Goal: Transaction & Acquisition: Purchase product/service

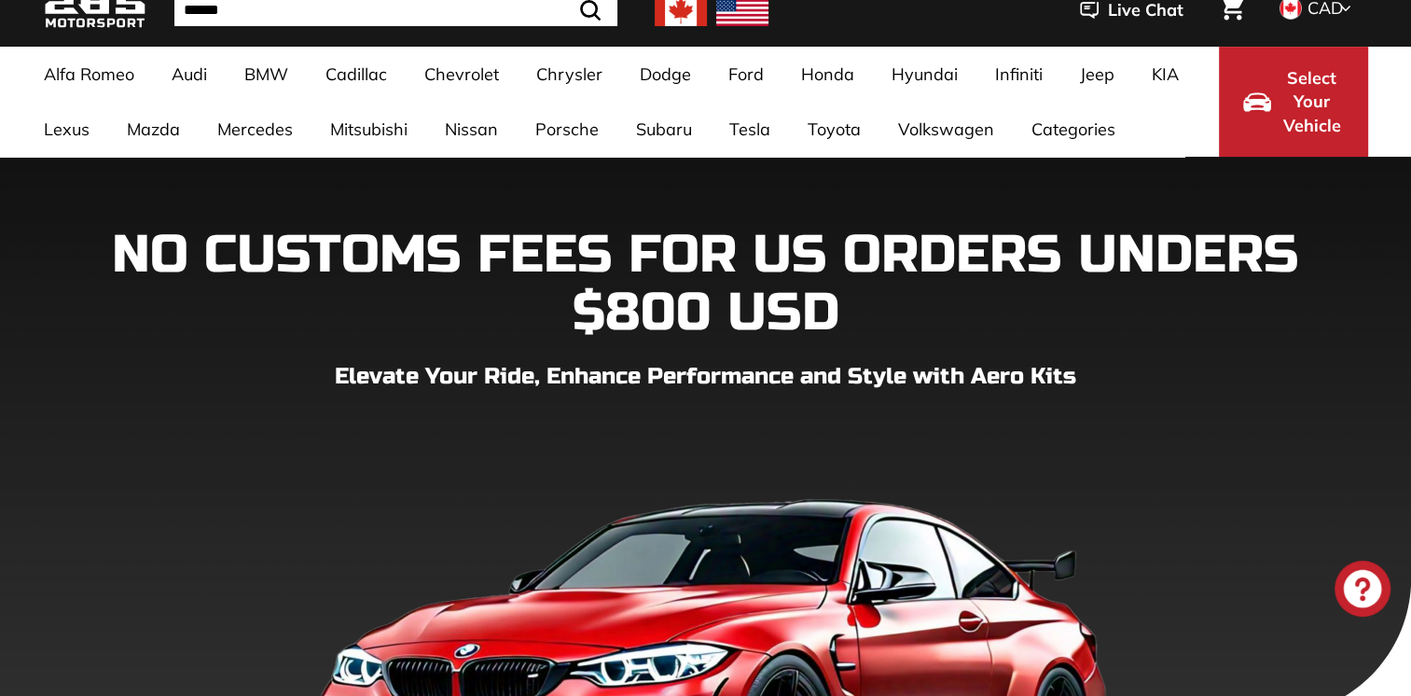
scroll to position [104, 0]
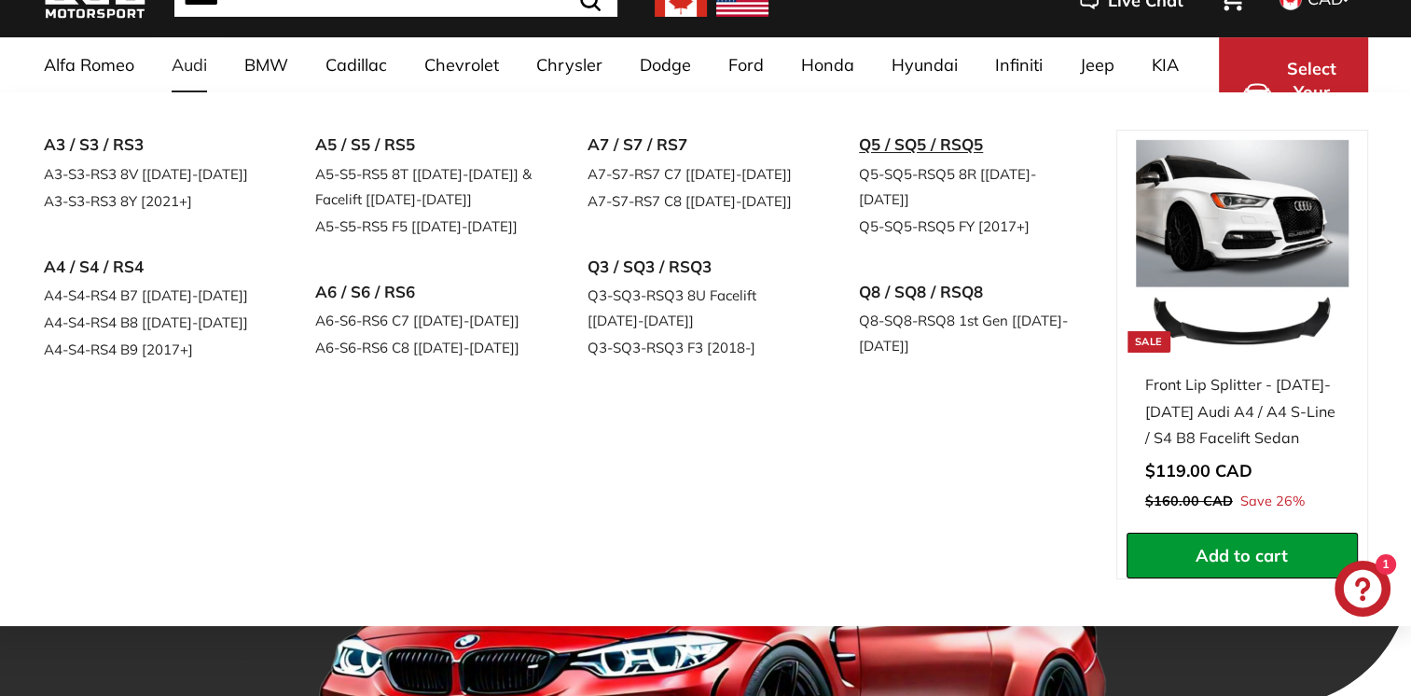
click at [895, 135] on link "Q5 / SQ5 / RSQ5" at bounding box center [969, 145] width 220 height 31
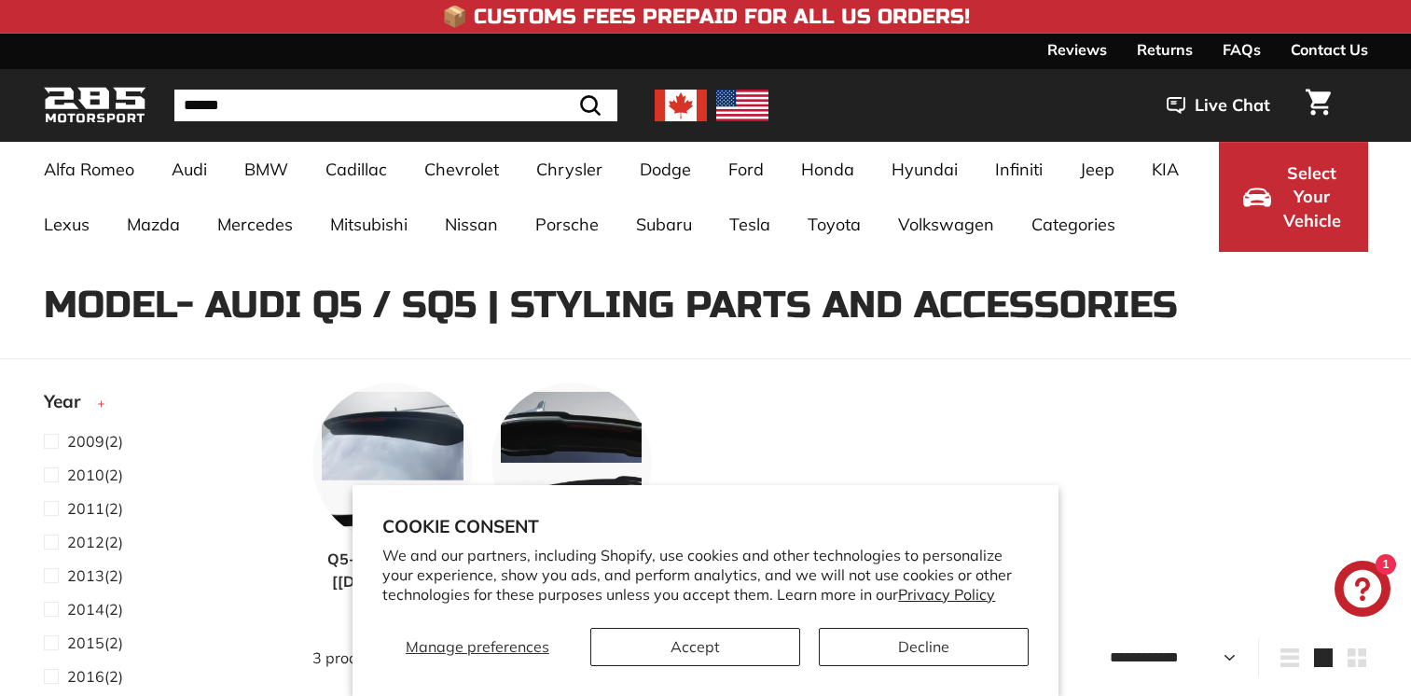
select select "**********"
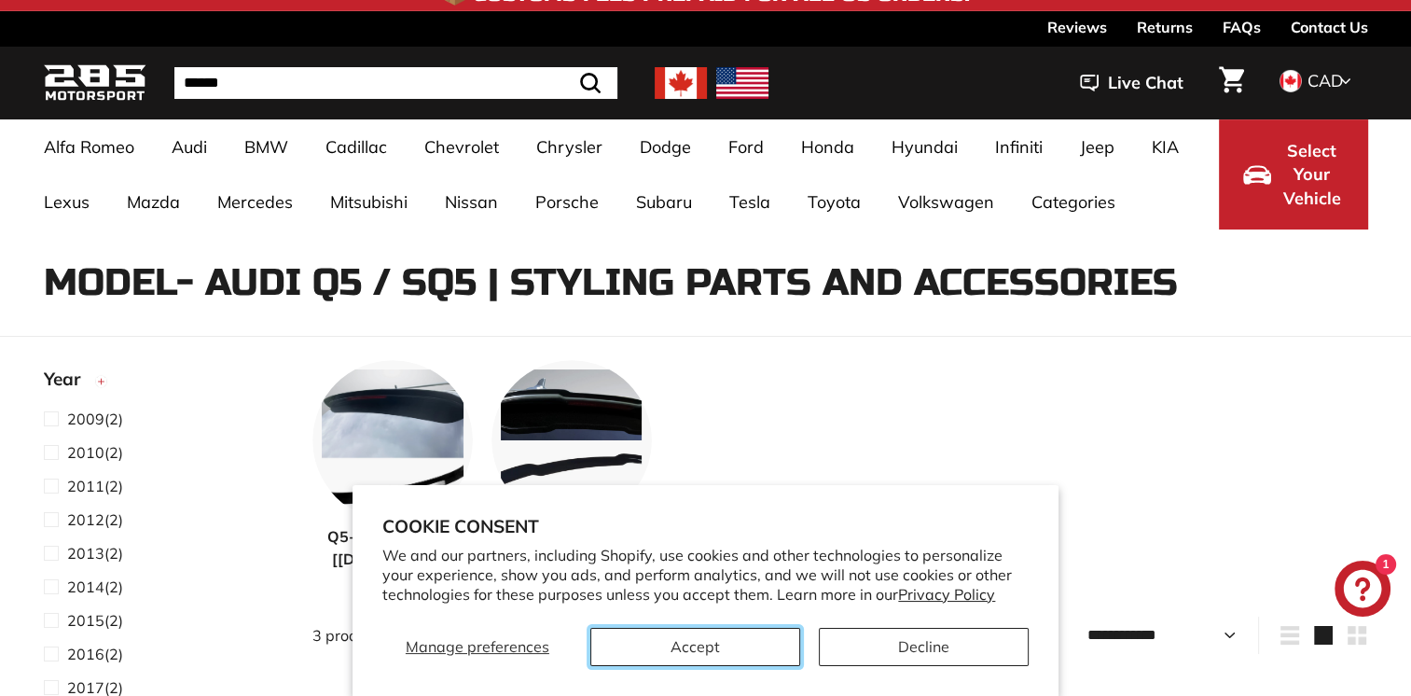
click at [742, 632] on button "Accept" at bounding box center [695, 647] width 210 height 38
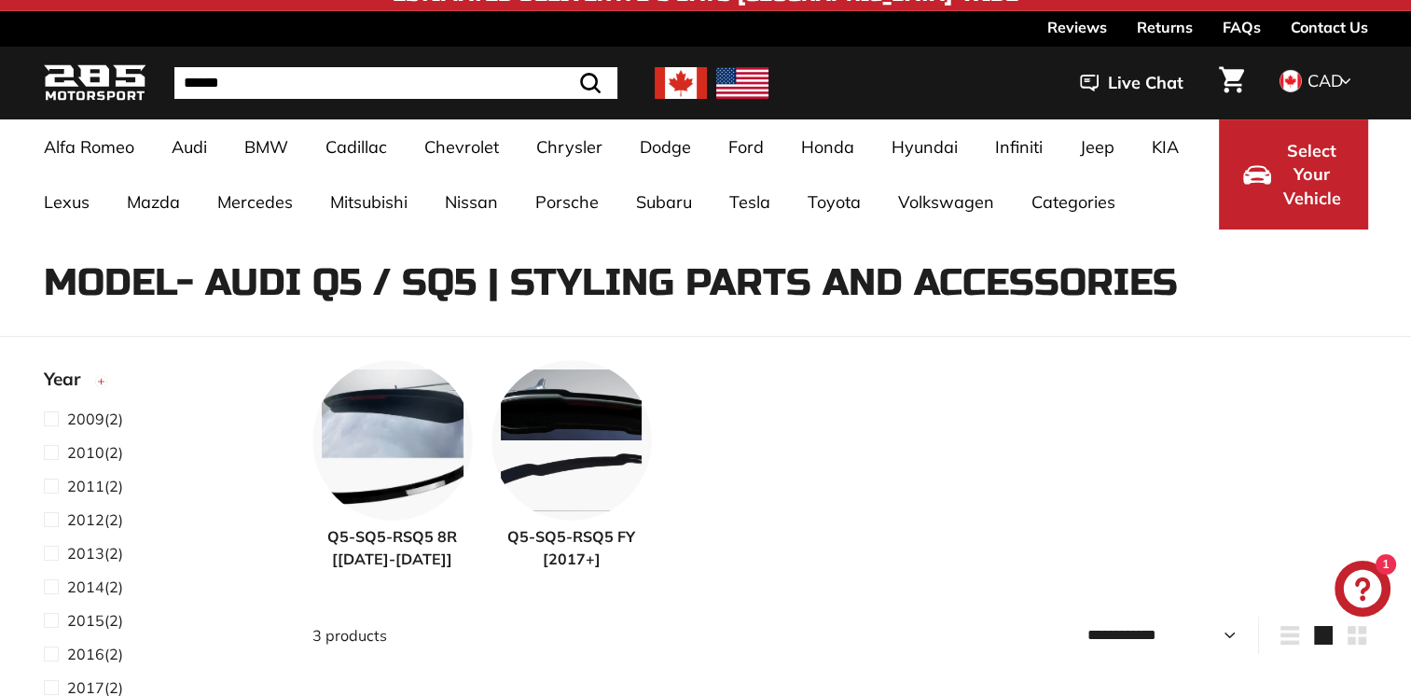
click at [580, 532] on span "Q5-SQ5-RSQ5 FY [2017+]" at bounding box center [572, 547] width 160 height 45
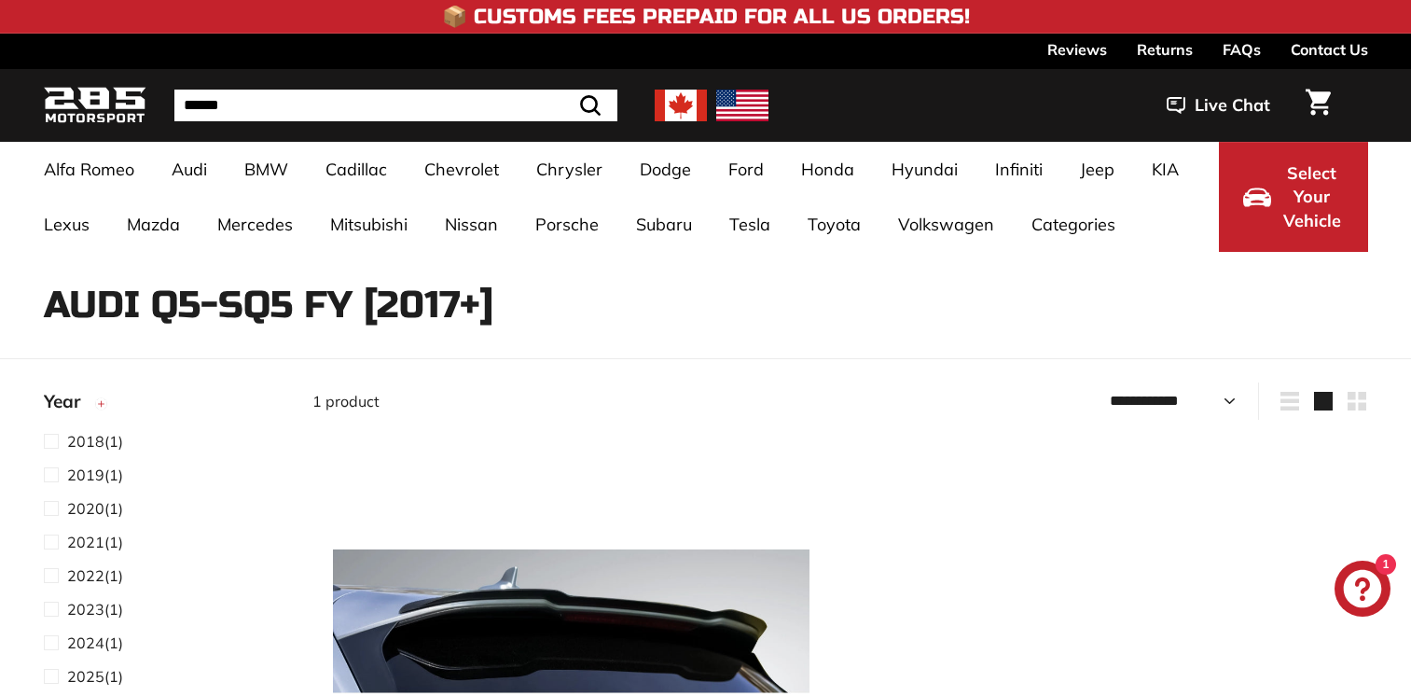
select select "**********"
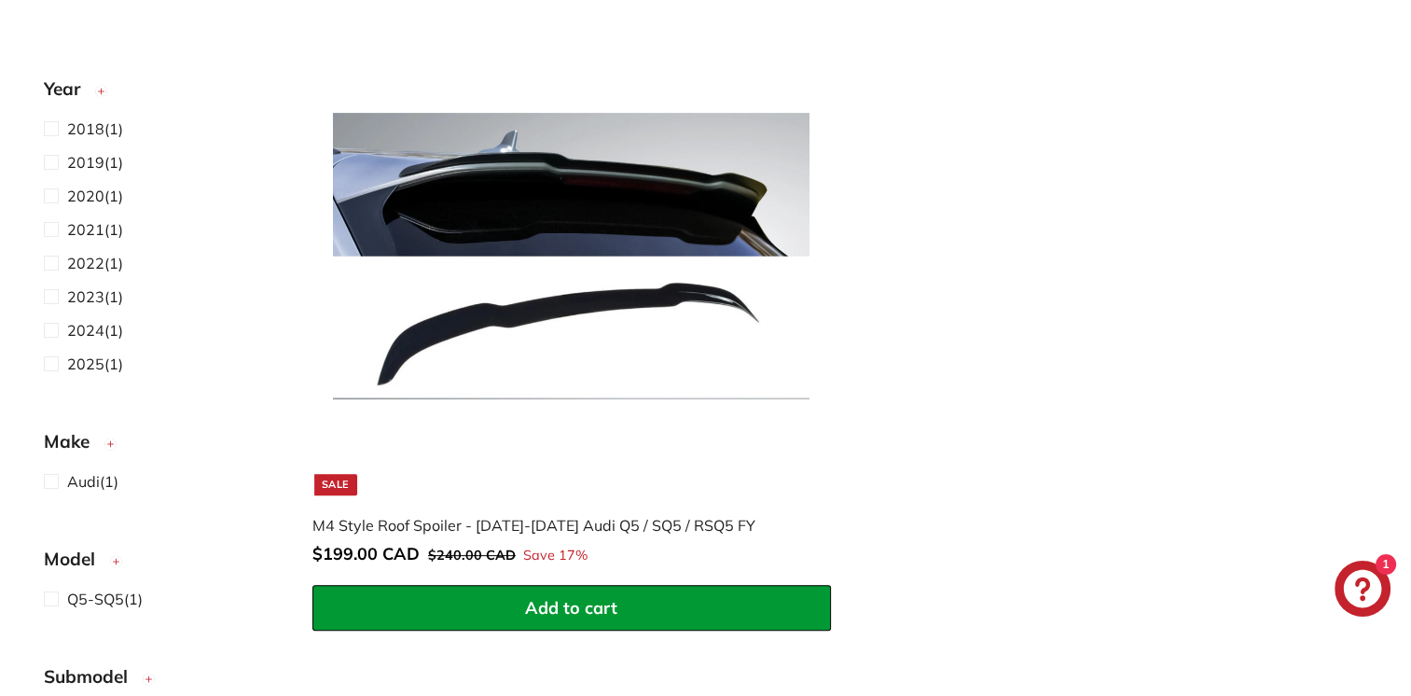
scroll to position [437, 0]
click at [631, 245] on img at bounding box center [571, 256] width 477 height 477
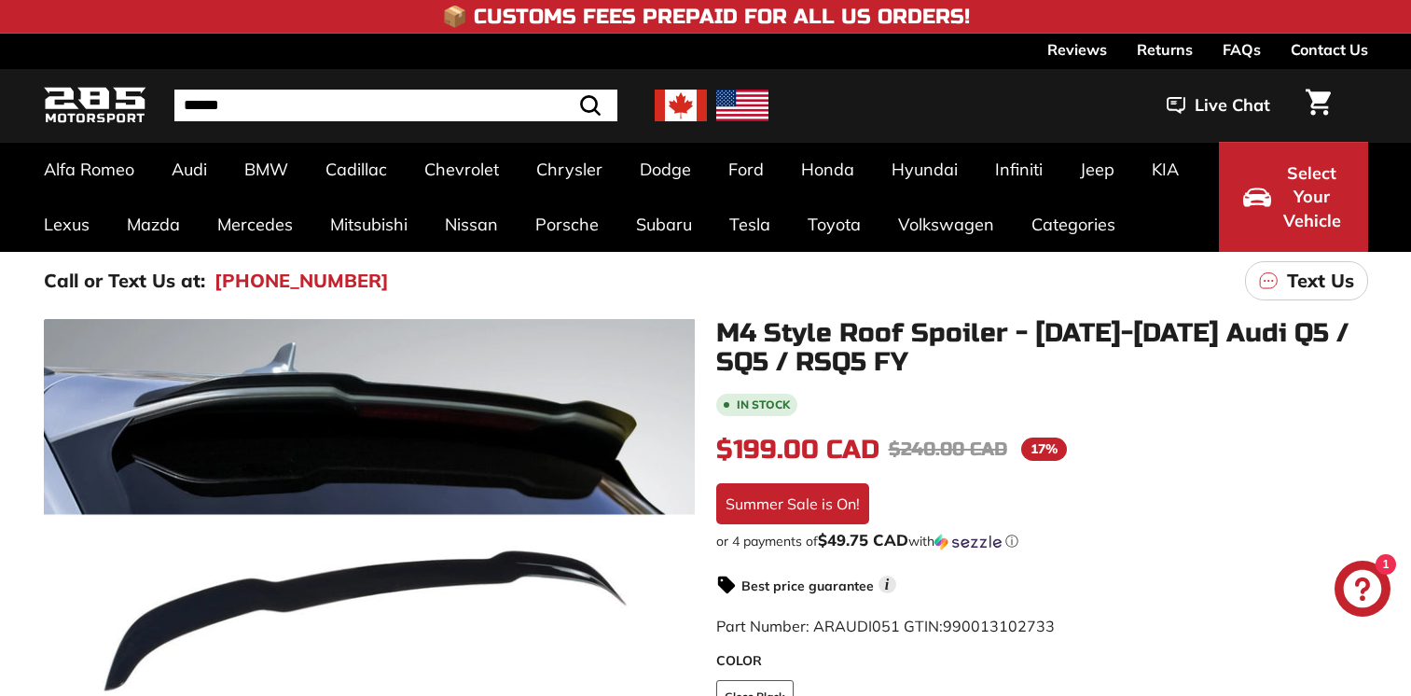
click at [666, 522] on icon at bounding box center [667, 517] width 7 height 16
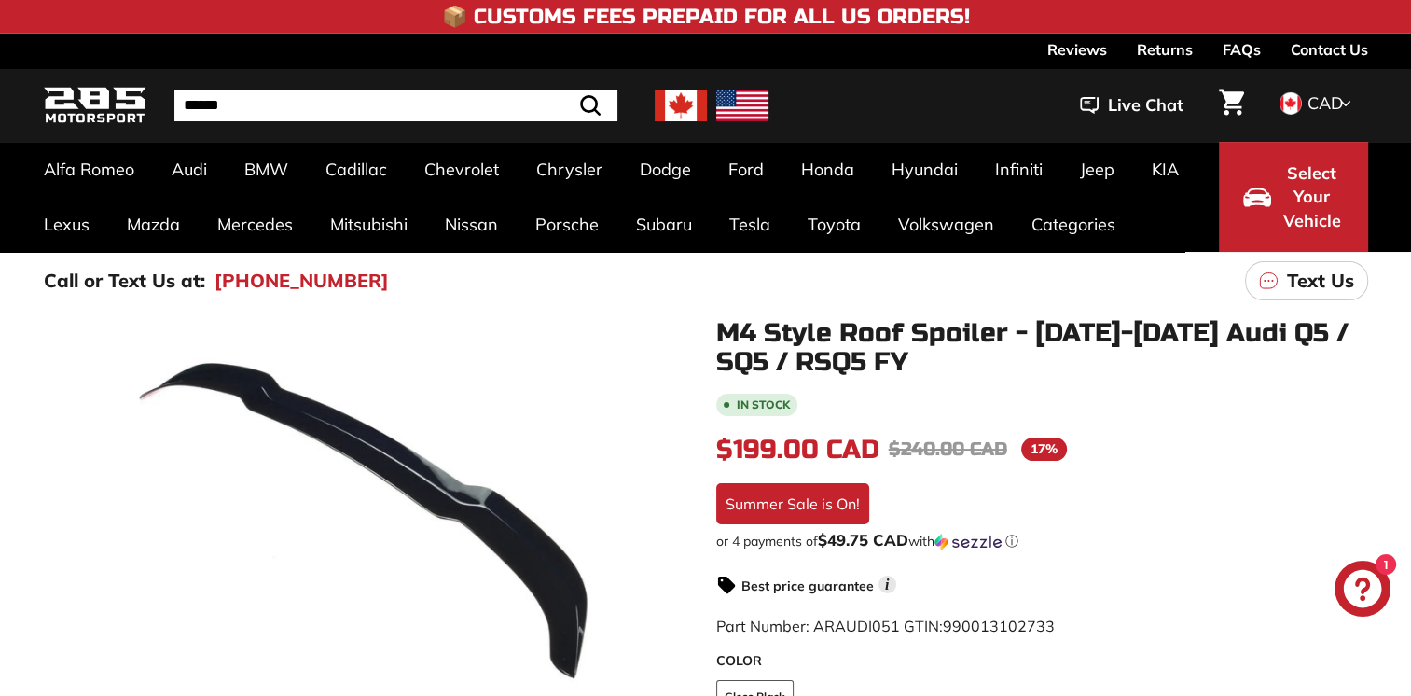
click at [666, 522] on icon at bounding box center [667, 517] width 7 height 16
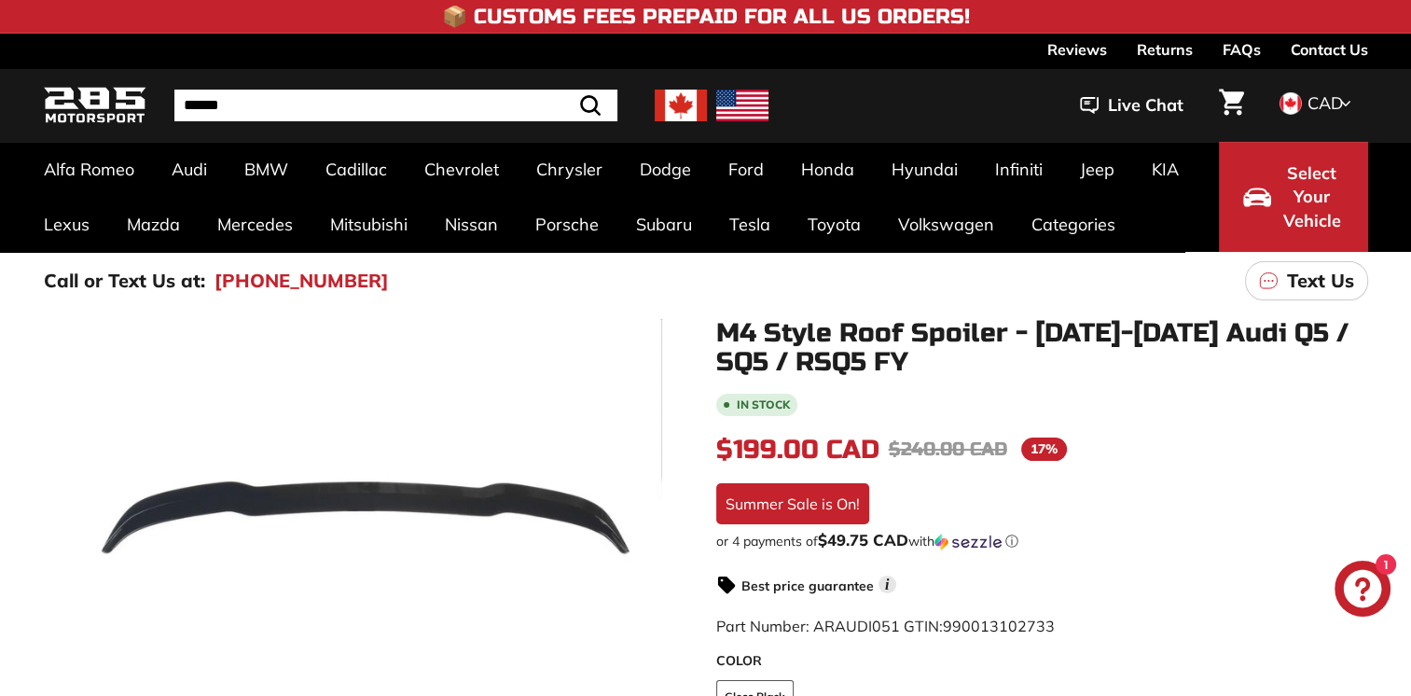
click at [666, 522] on icon at bounding box center [667, 517] width 7 height 16
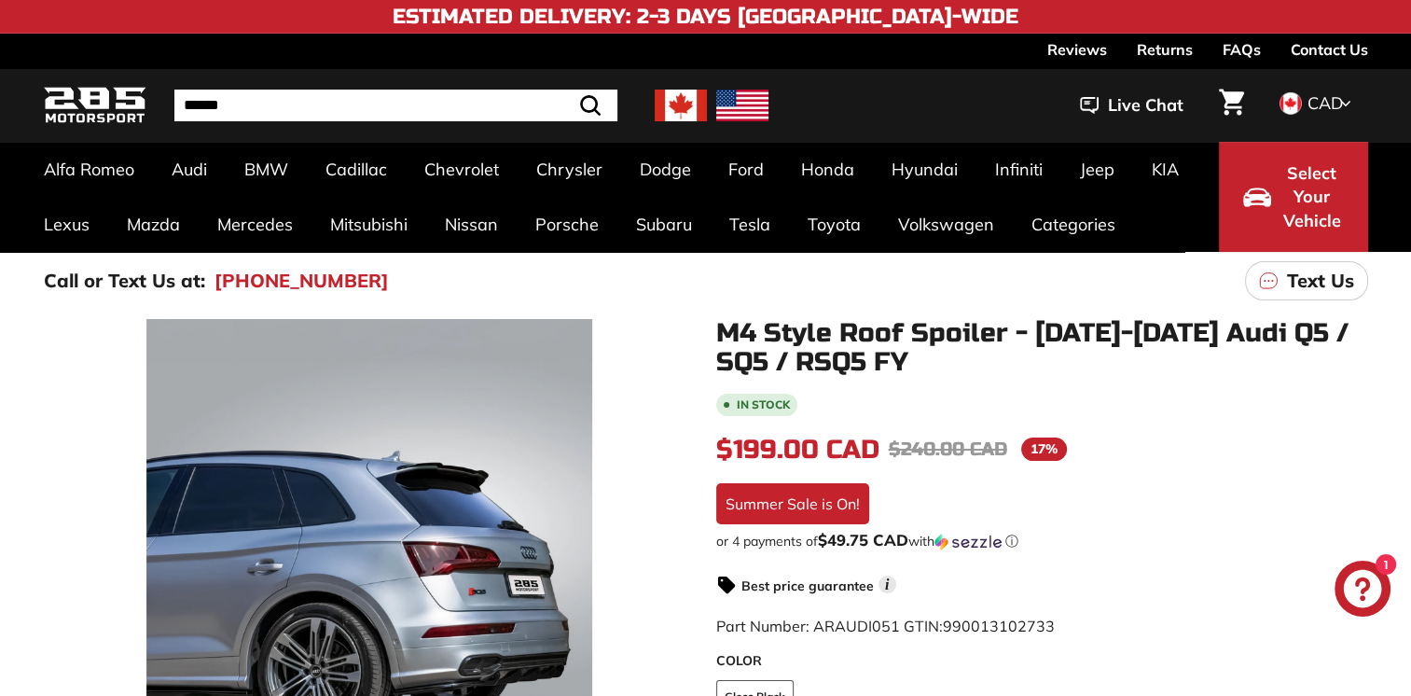
click at [666, 522] on icon at bounding box center [667, 517] width 7 height 16
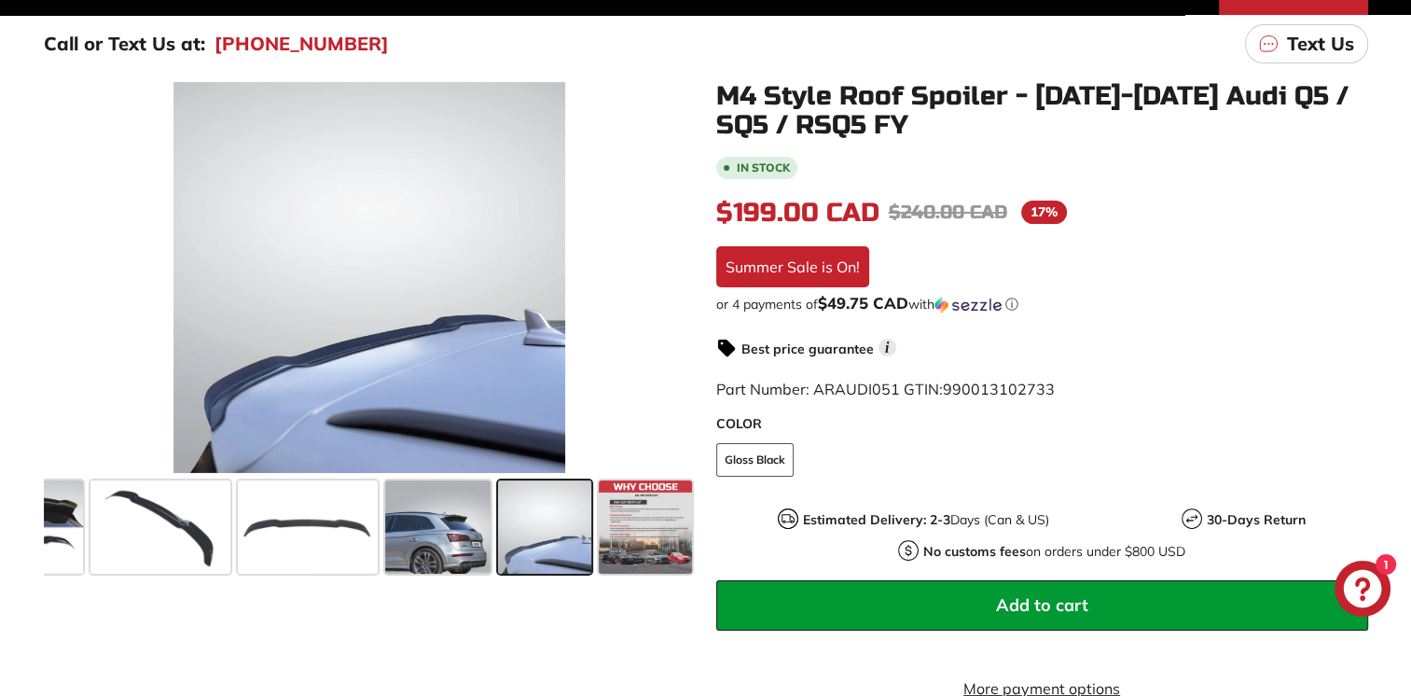
scroll to position [239, 0]
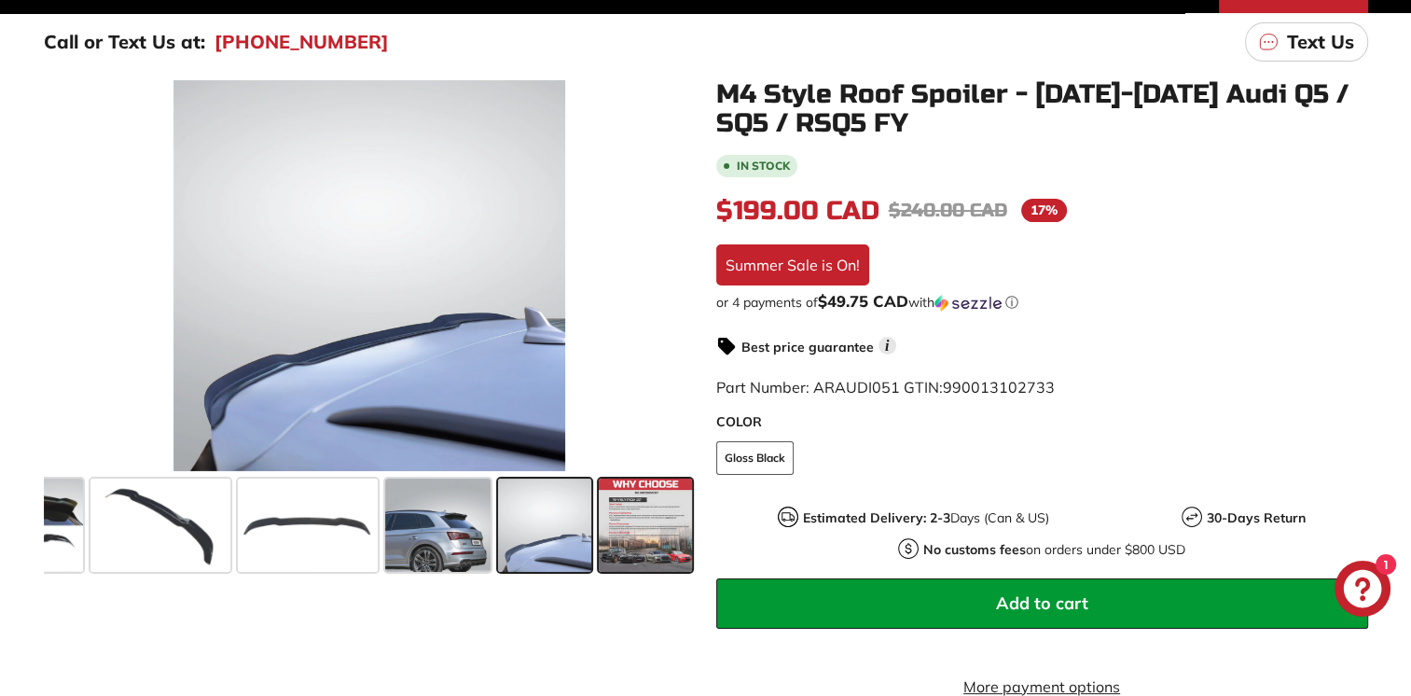
click at [634, 528] on span at bounding box center [645, 524] width 93 height 93
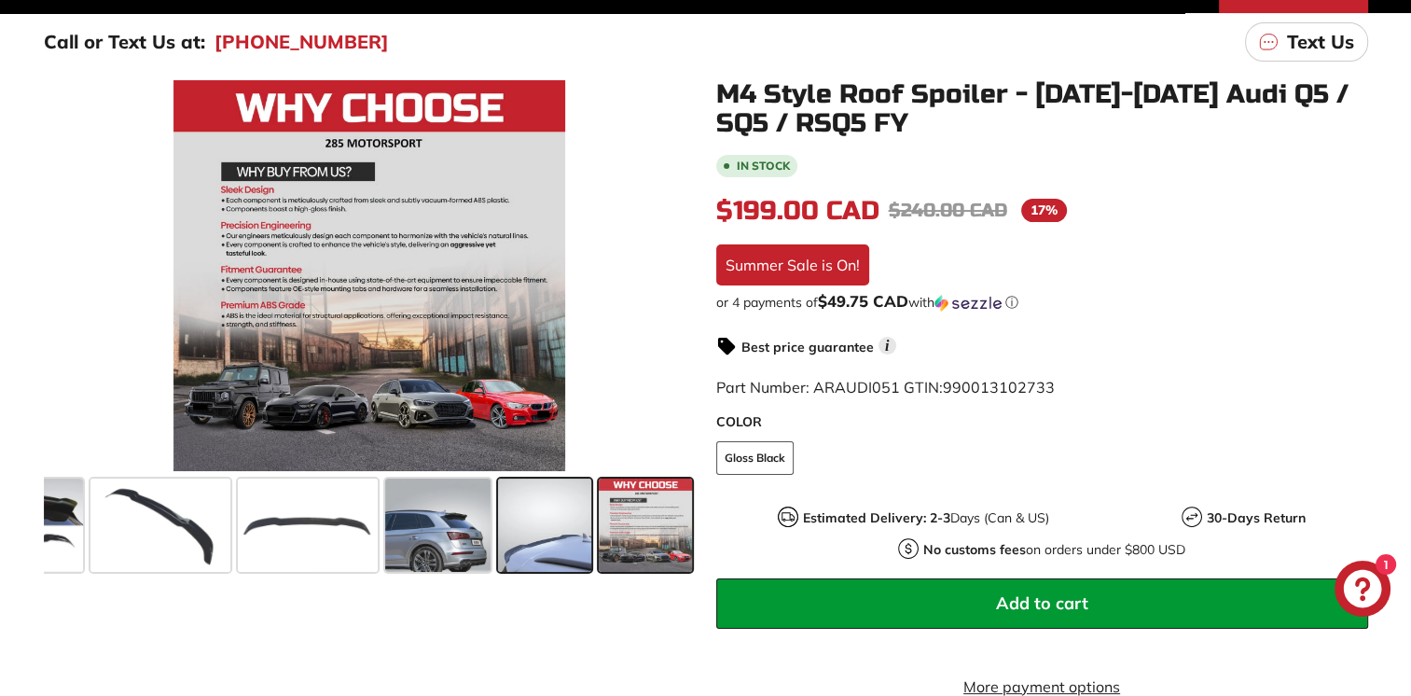
click at [534, 534] on span at bounding box center [544, 524] width 93 height 93
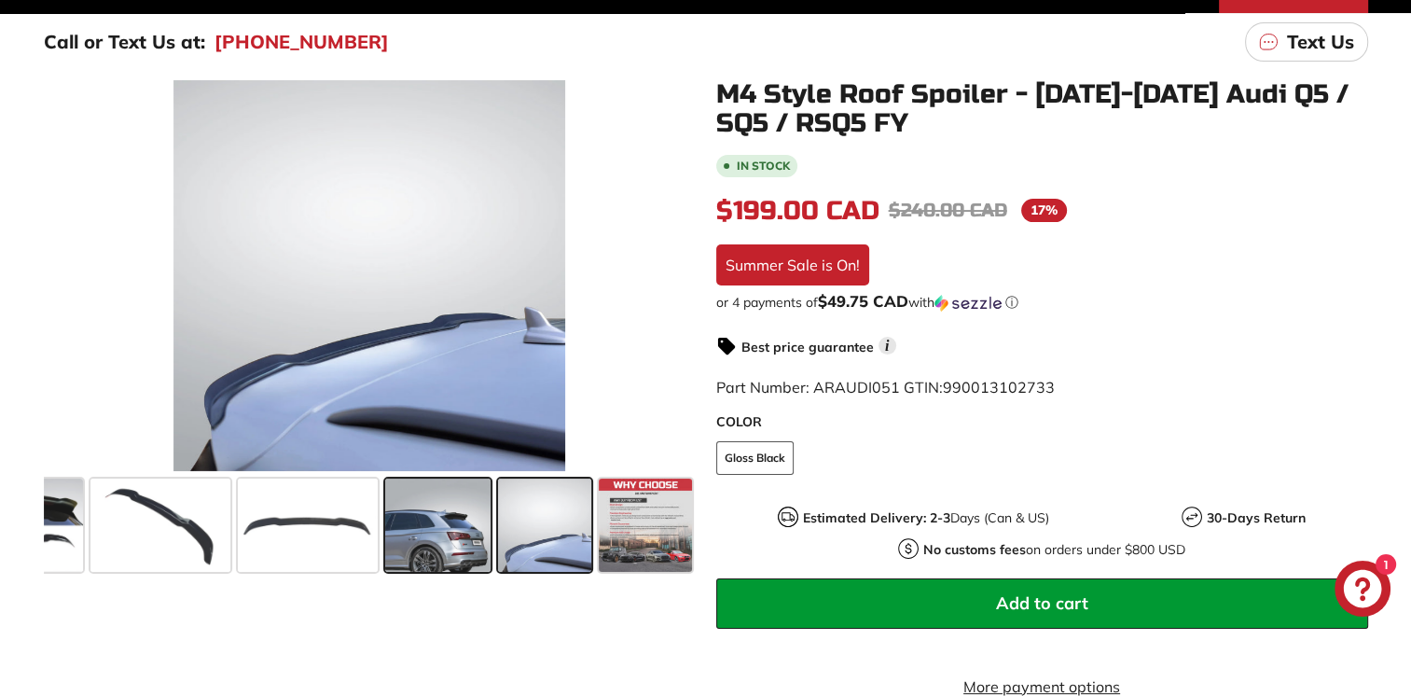
click at [429, 541] on span at bounding box center [438, 524] width 106 height 93
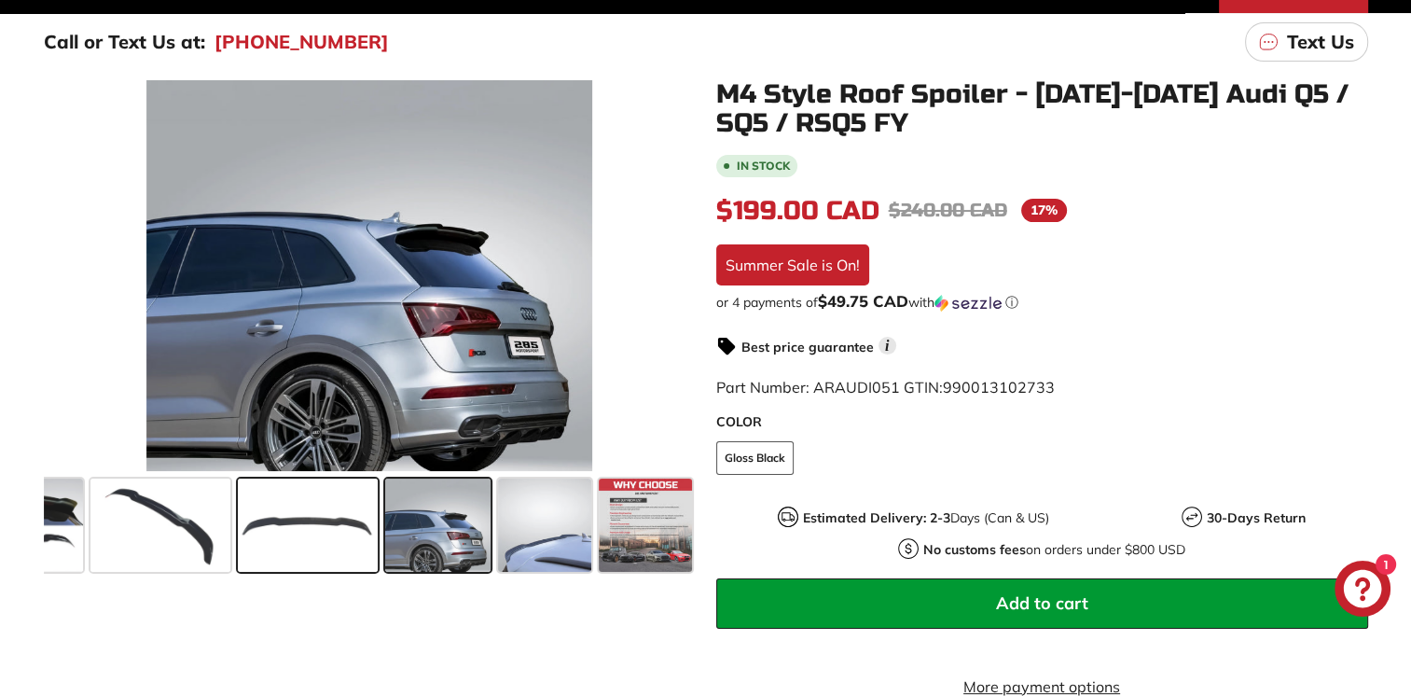
click at [331, 522] on span at bounding box center [308, 524] width 140 height 93
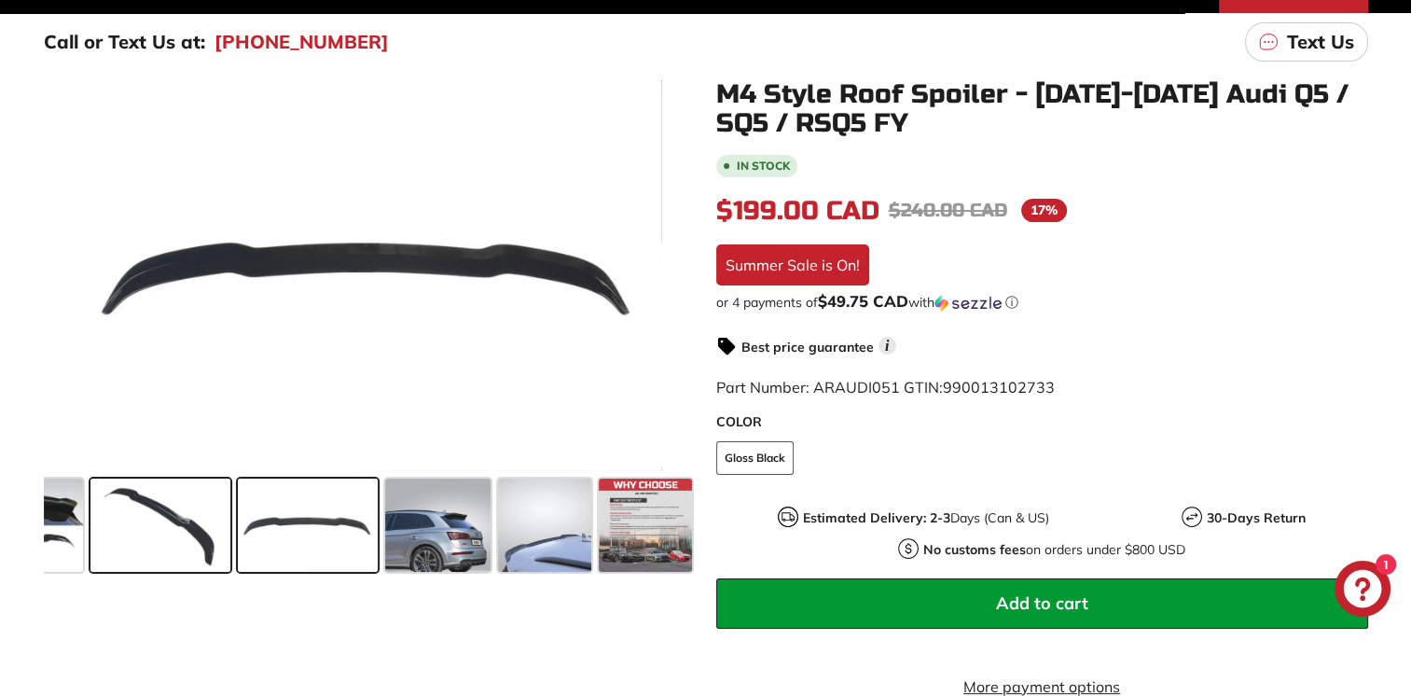
click at [195, 520] on span at bounding box center [160, 524] width 140 height 93
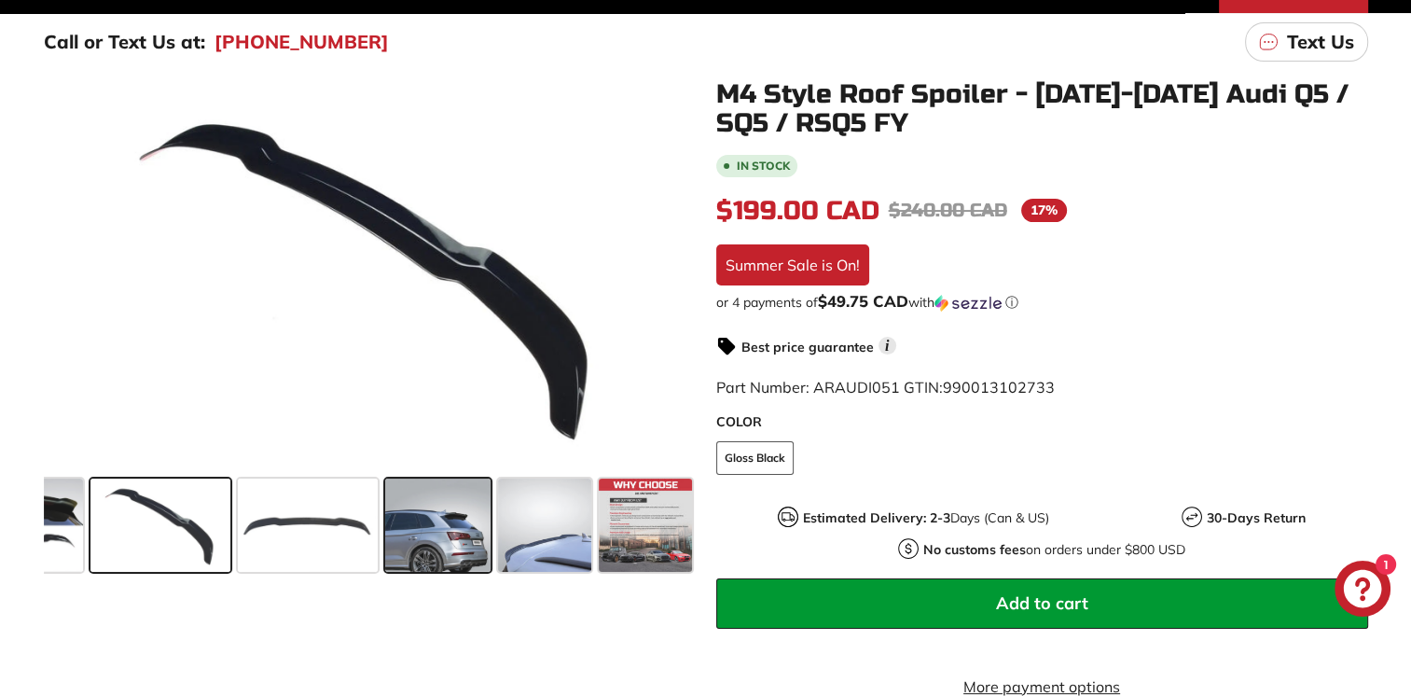
click at [418, 532] on span at bounding box center [438, 524] width 106 height 93
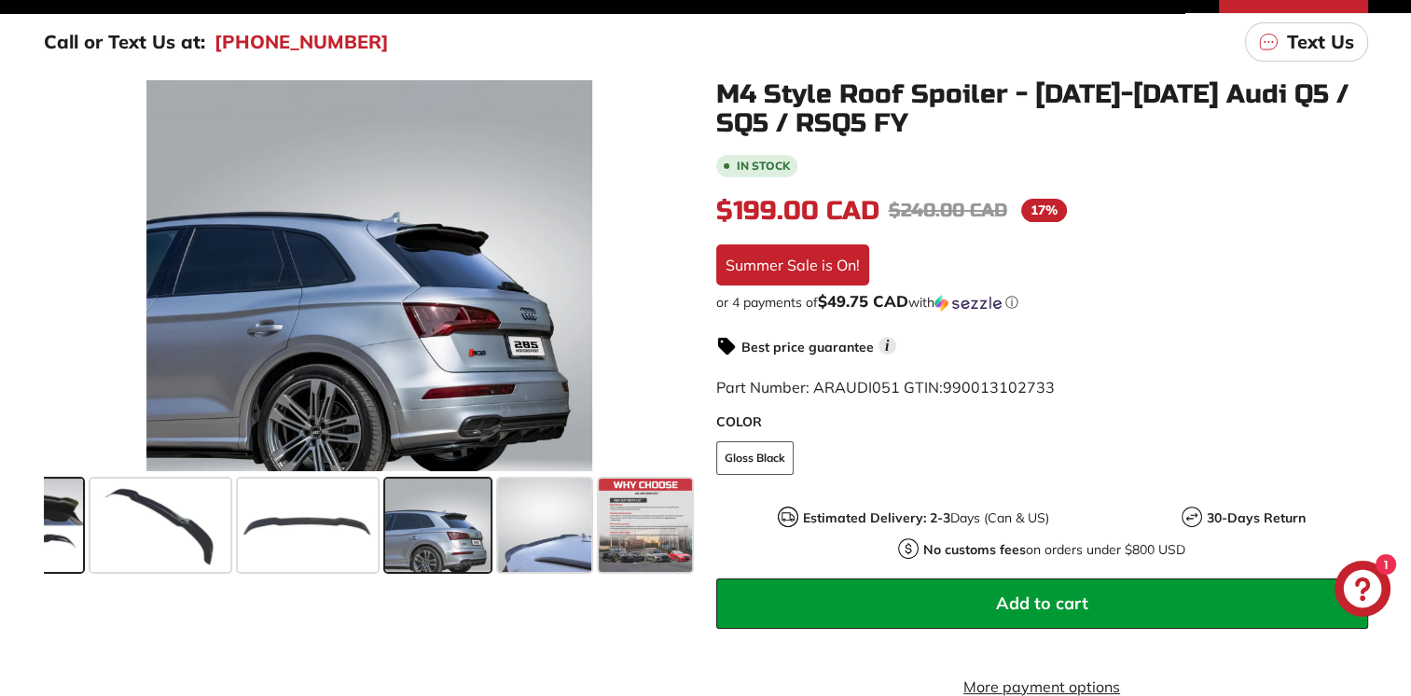
click at [55, 536] on span at bounding box center [13, 524] width 140 height 93
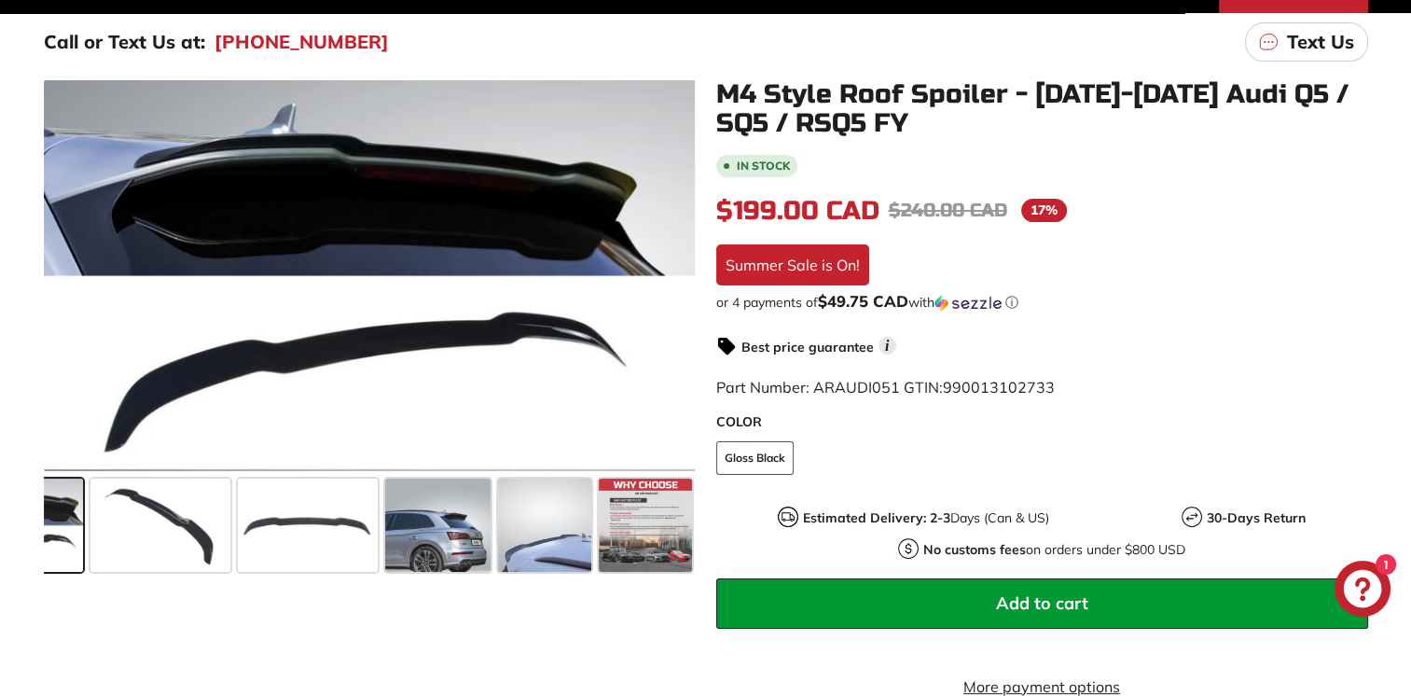
scroll to position [0, 0]
